Goal: Information Seeking & Learning: Learn about a topic

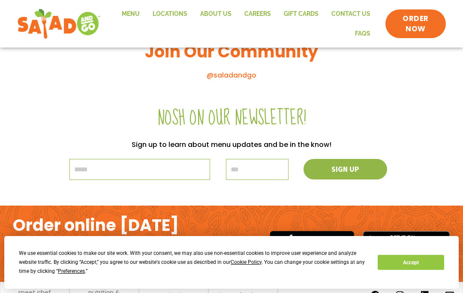
scroll to position [951, 0]
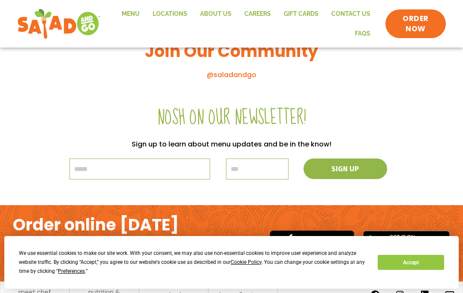
click at [402, 18] on span "ORDER NOW" at bounding box center [415, 24] width 43 height 21
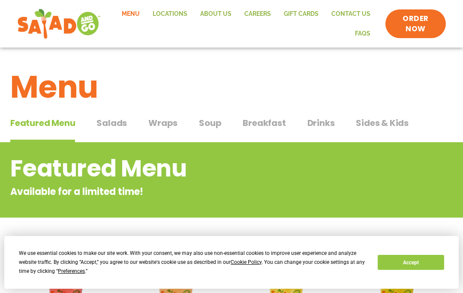
click at [169, 121] on span "Wraps" at bounding box center [162, 123] width 29 height 13
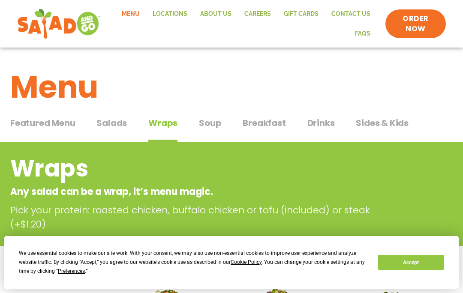
click at [394, 262] on button "Accept" at bounding box center [411, 262] width 66 height 15
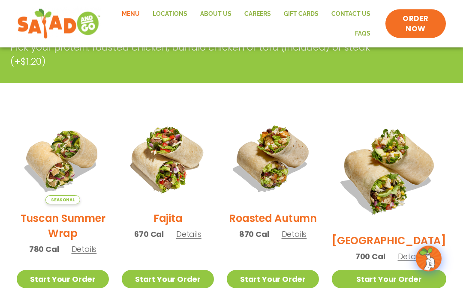
scroll to position [163, 0]
click at [198, 240] on span "Details" at bounding box center [188, 234] width 25 height 11
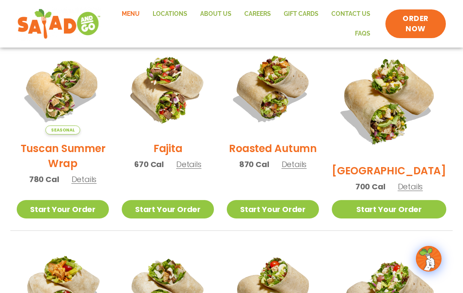
scroll to position [232, 0]
click at [413, 182] on span "Details" at bounding box center [410, 187] width 25 height 11
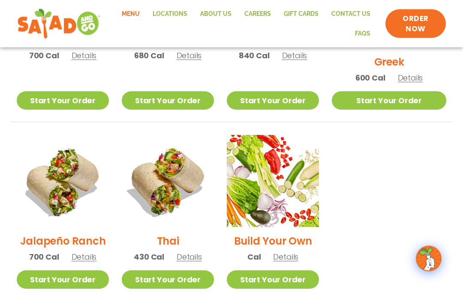
scroll to position [543, 0]
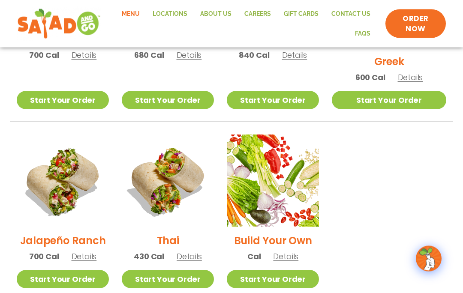
click at [90, 252] on span "Details" at bounding box center [84, 257] width 25 height 11
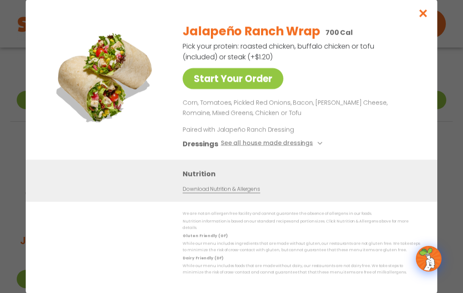
click at [269, 149] on button "See all house made dressings" at bounding box center [273, 143] width 104 height 11
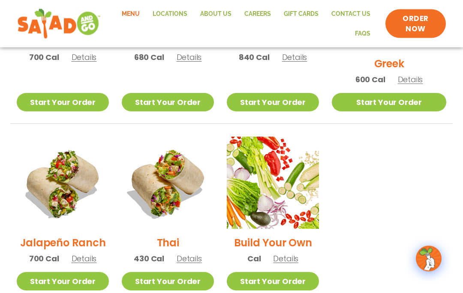
scroll to position [542, 0]
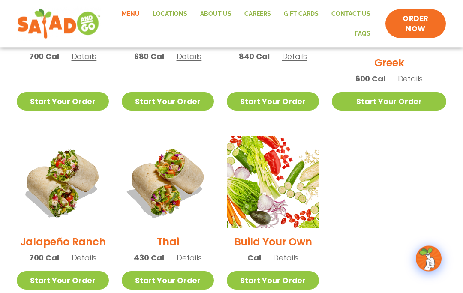
click at [298, 253] on span "Details" at bounding box center [285, 258] width 25 height 11
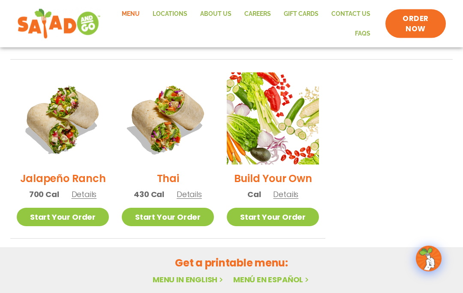
scroll to position [607, 0]
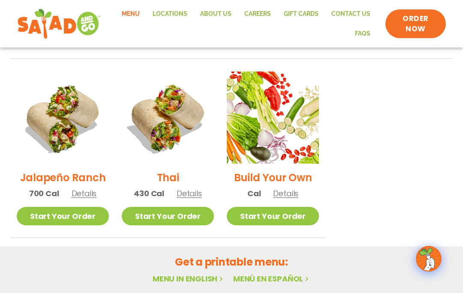
click at [186, 274] on link "Menu in English" at bounding box center [189, 279] width 72 height 11
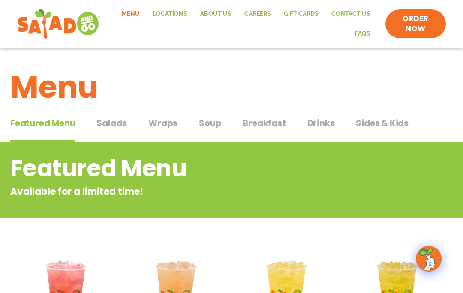
click at [110, 126] on span "Salads" at bounding box center [111, 123] width 30 height 13
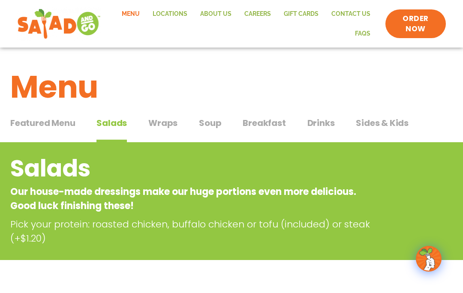
click at [215, 120] on span "Soup" at bounding box center [210, 123] width 22 height 13
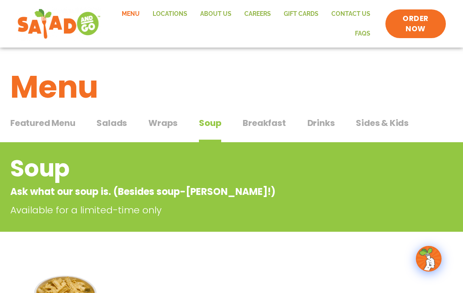
click at [268, 124] on span "Breakfast" at bounding box center [264, 123] width 43 height 13
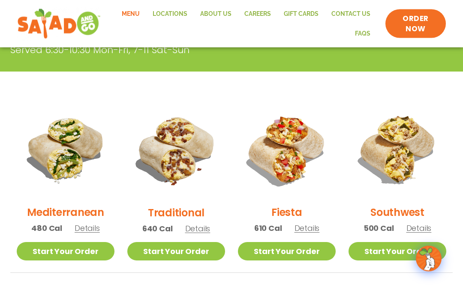
scroll to position [175, 0]
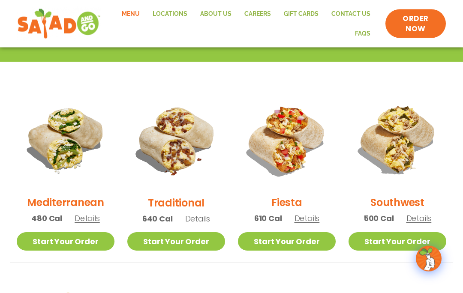
click at [208, 220] on span "Details" at bounding box center [197, 219] width 25 height 11
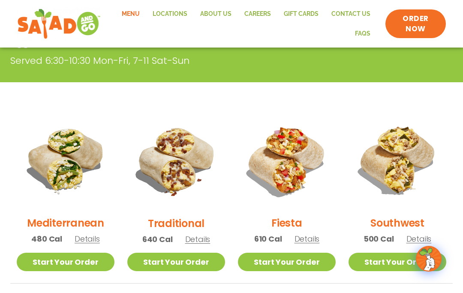
scroll to position [163, 0]
click at [310, 240] on span "Details" at bounding box center [307, 239] width 25 height 11
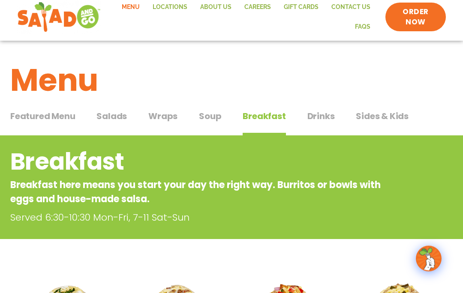
scroll to position [0, 0]
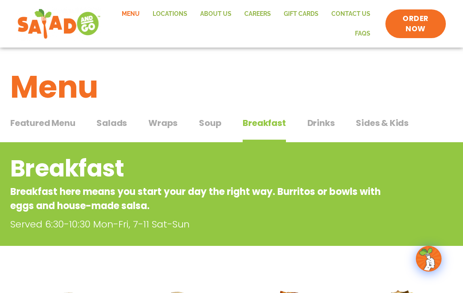
click at [321, 125] on span "Drinks" at bounding box center [320, 123] width 27 height 13
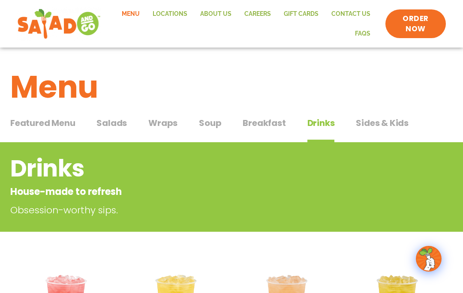
click at [389, 127] on span "Sides & Kids" at bounding box center [382, 123] width 53 height 13
